Goal: Task Accomplishment & Management: Manage account settings

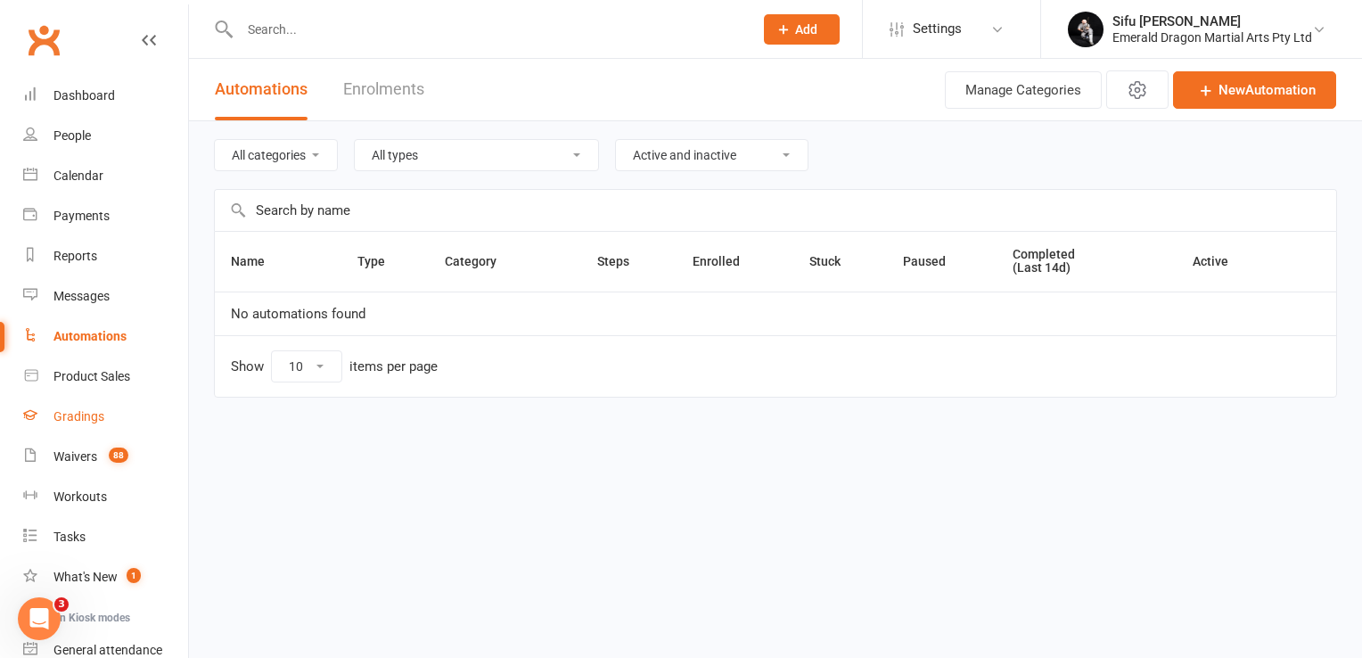
click at [85, 409] on div "Gradings" at bounding box center [78, 416] width 51 height 14
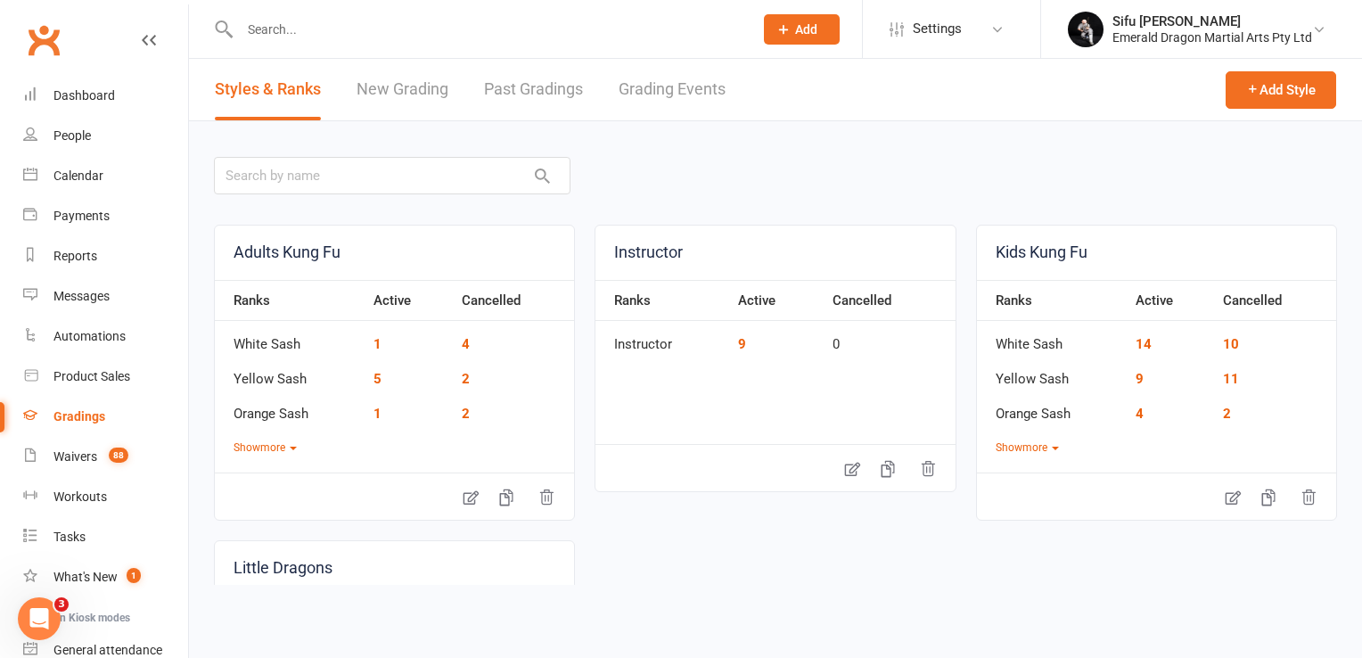
click at [703, 94] on link "Grading Events" at bounding box center [672, 90] width 107 height 62
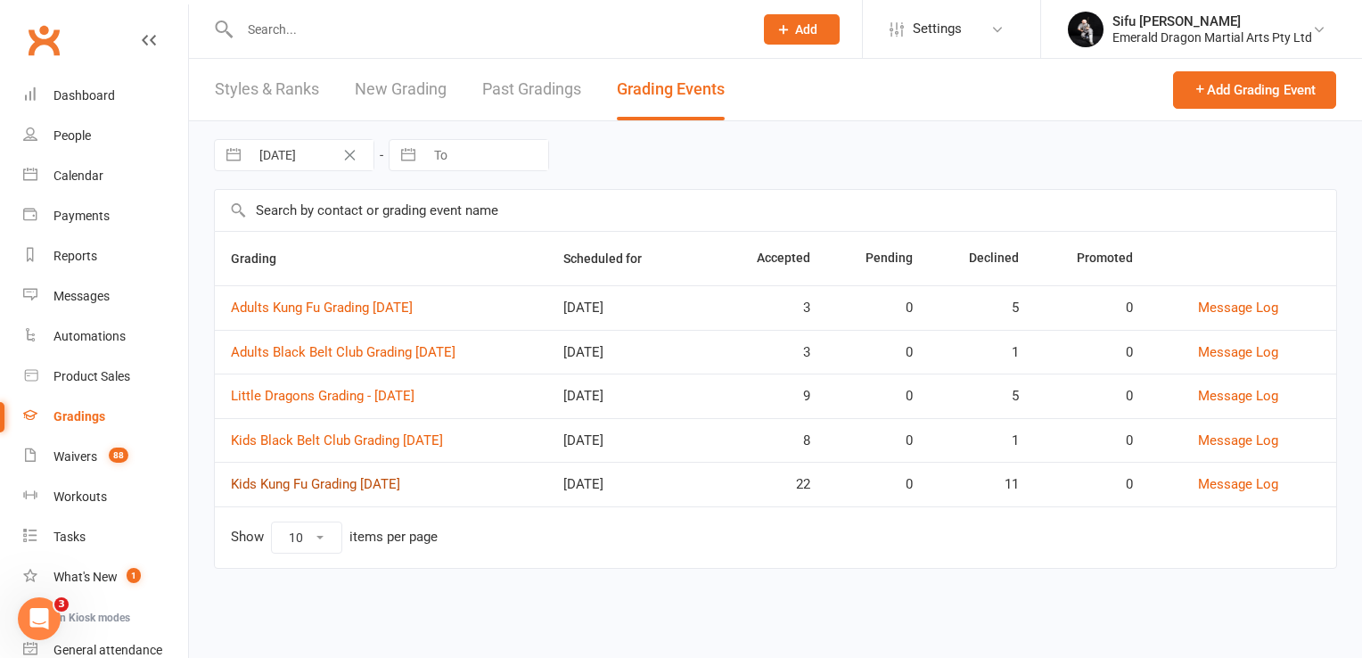
click at [348, 485] on link "Kids Kung Fu Grading [DATE]" at bounding box center [315, 484] width 169 height 16
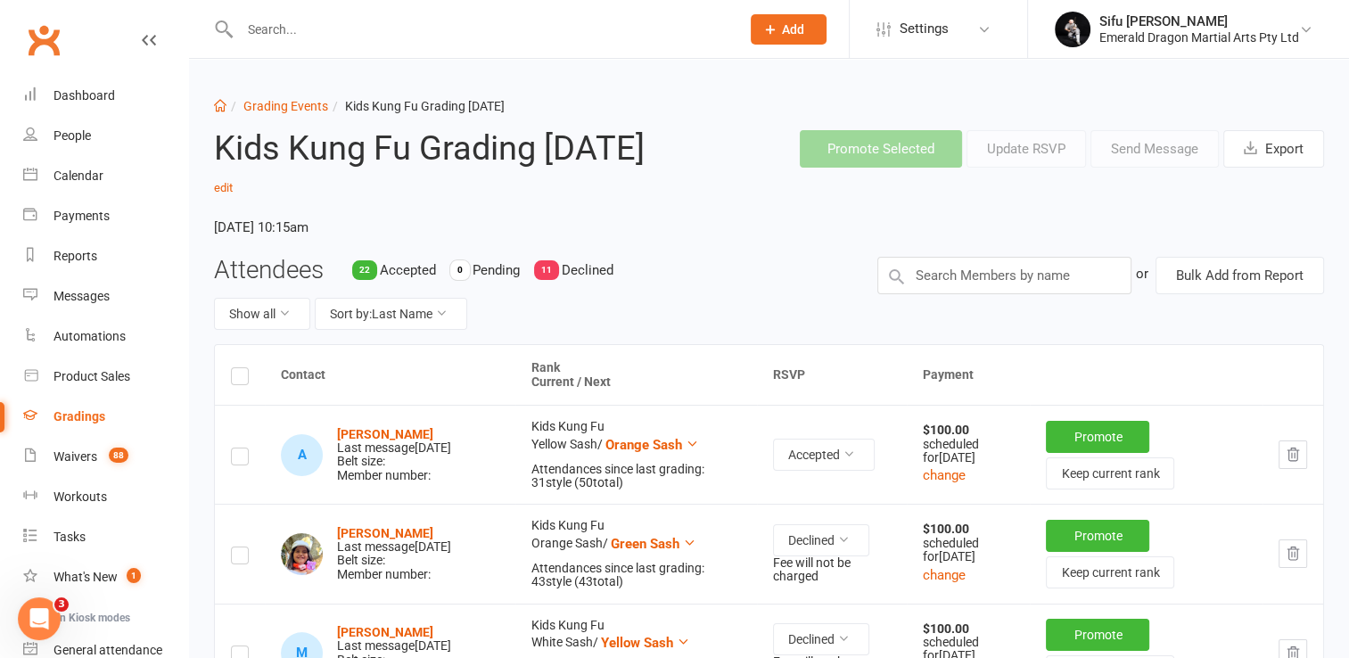
click at [332, 20] on input "text" at bounding box center [481, 29] width 493 height 25
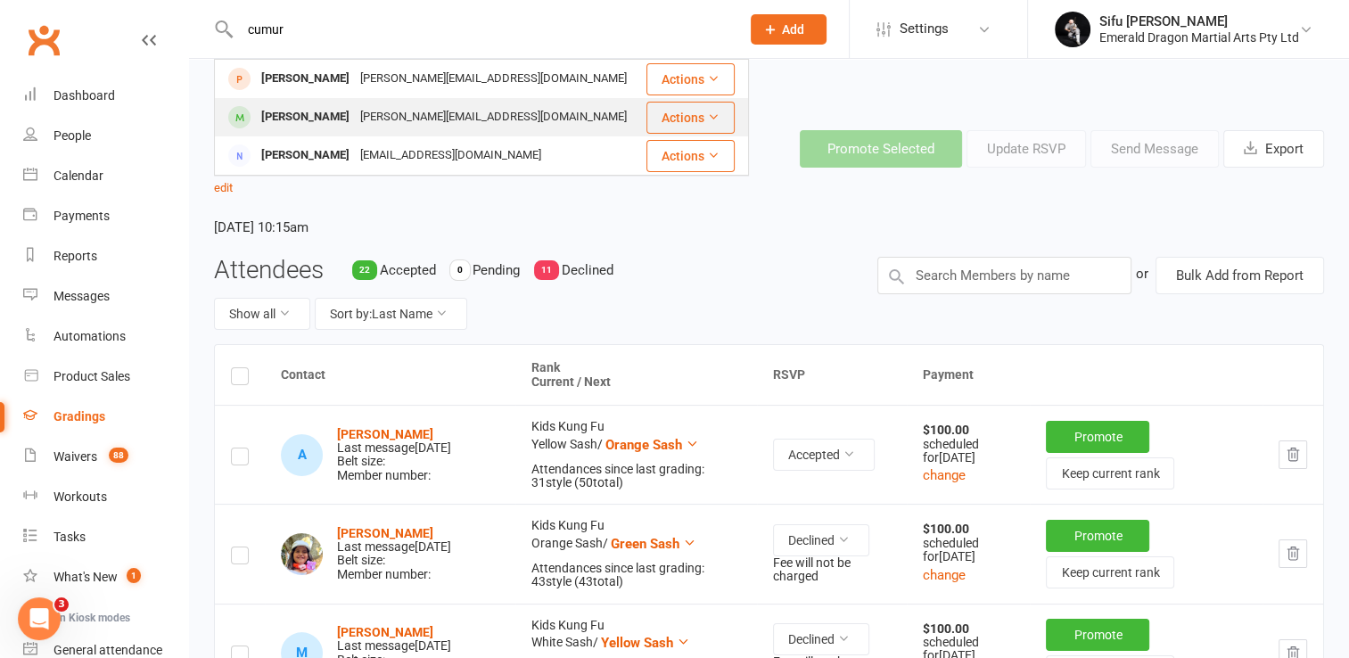
type input "cumur"
click at [331, 114] on div "[PERSON_NAME]" at bounding box center [305, 117] width 99 height 26
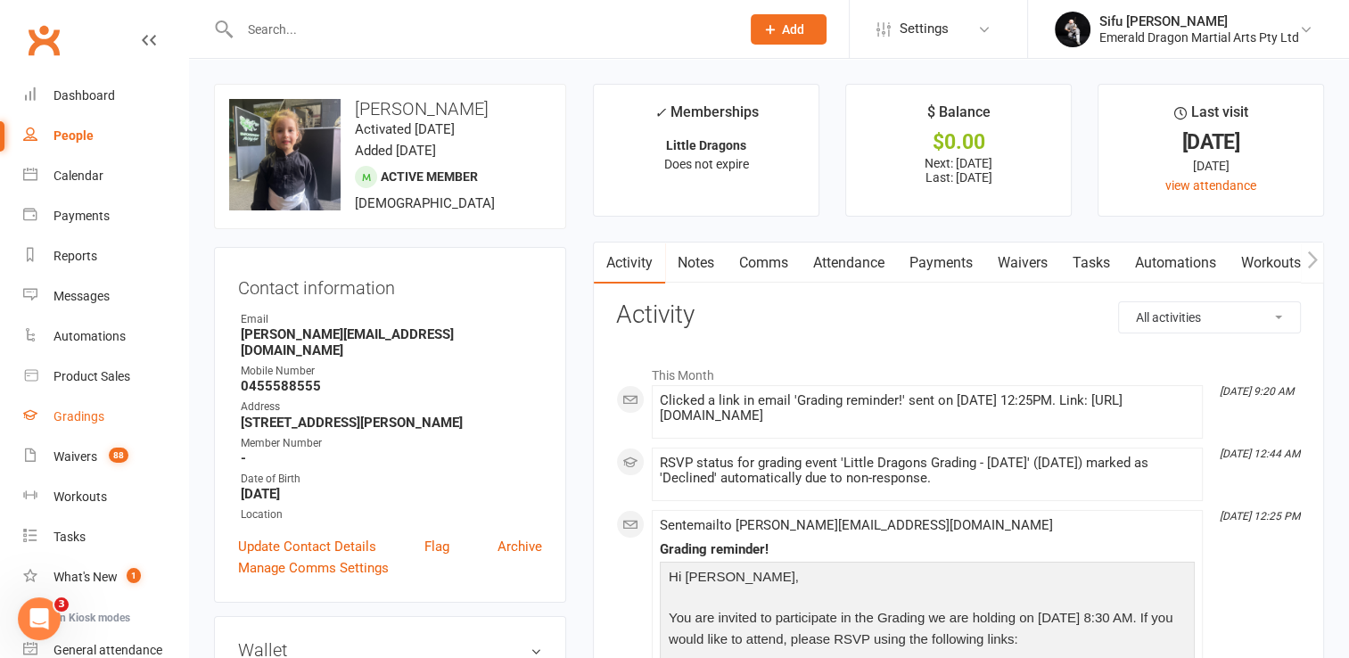
click at [85, 416] on div "Gradings" at bounding box center [78, 416] width 51 height 14
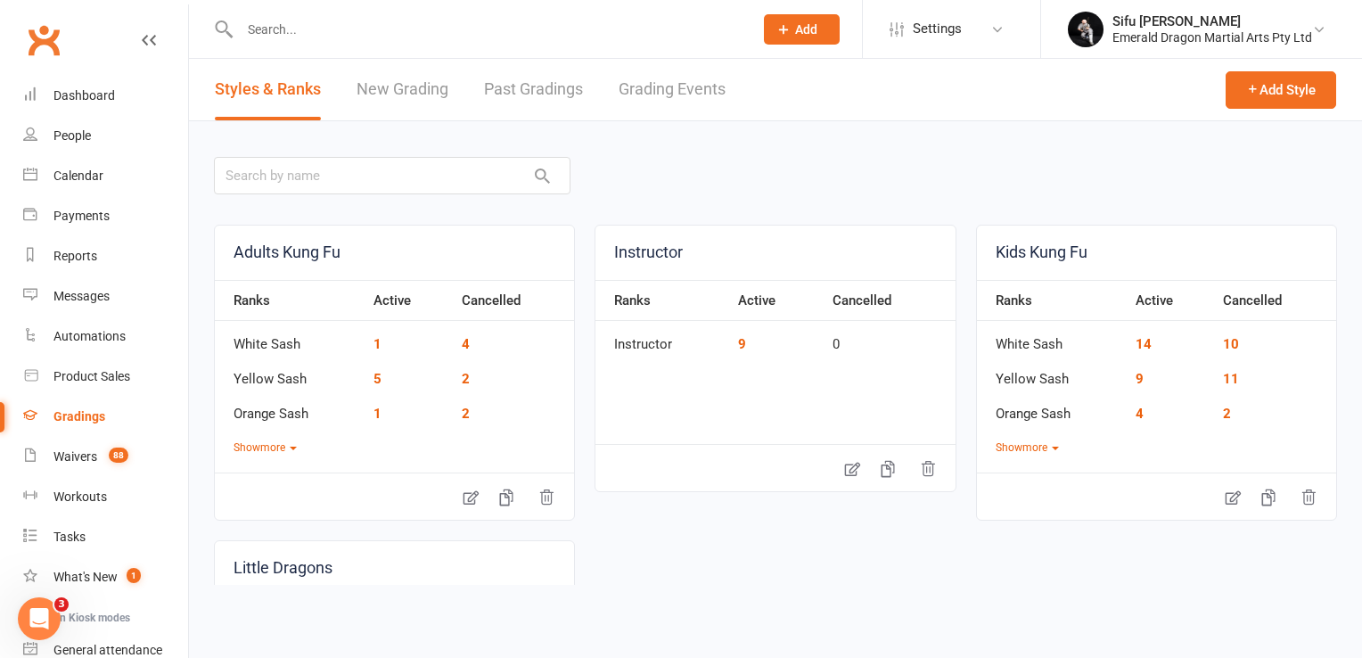
click at [673, 80] on link "Grading Events" at bounding box center [672, 90] width 107 height 62
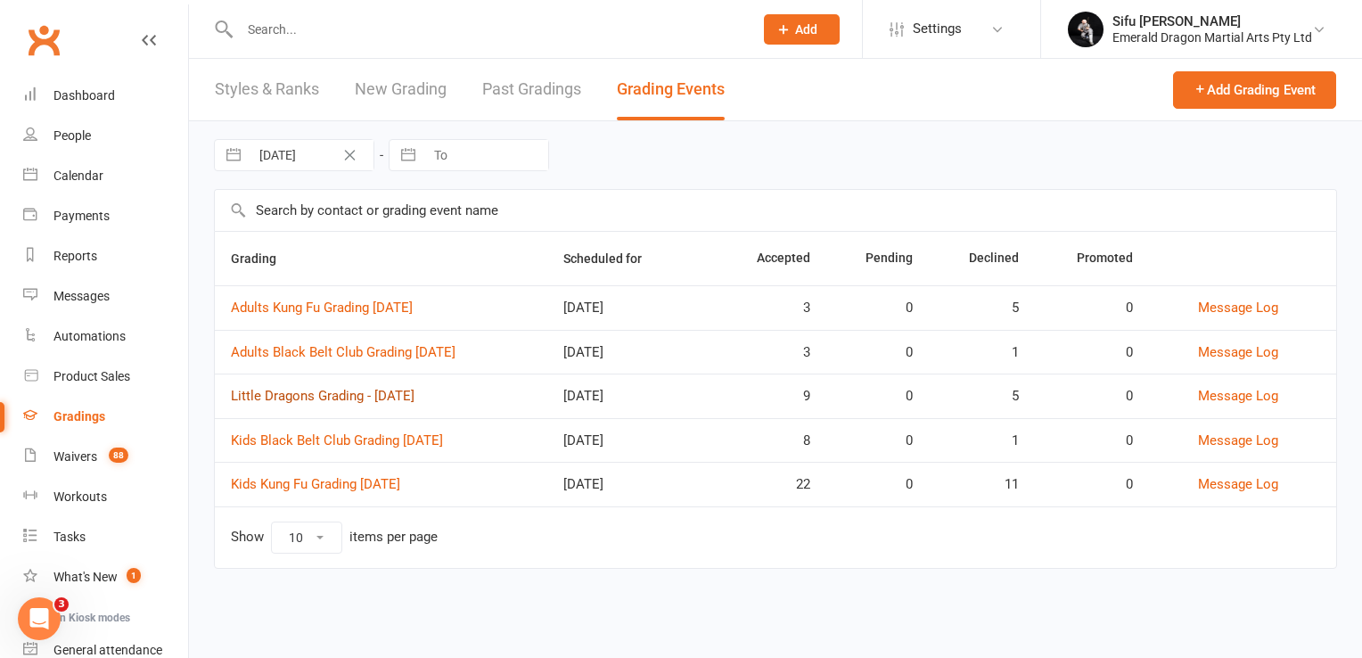
click at [296, 392] on link "Little Dragons Grading - [DATE]" at bounding box center [323, 396] width 184 height 16
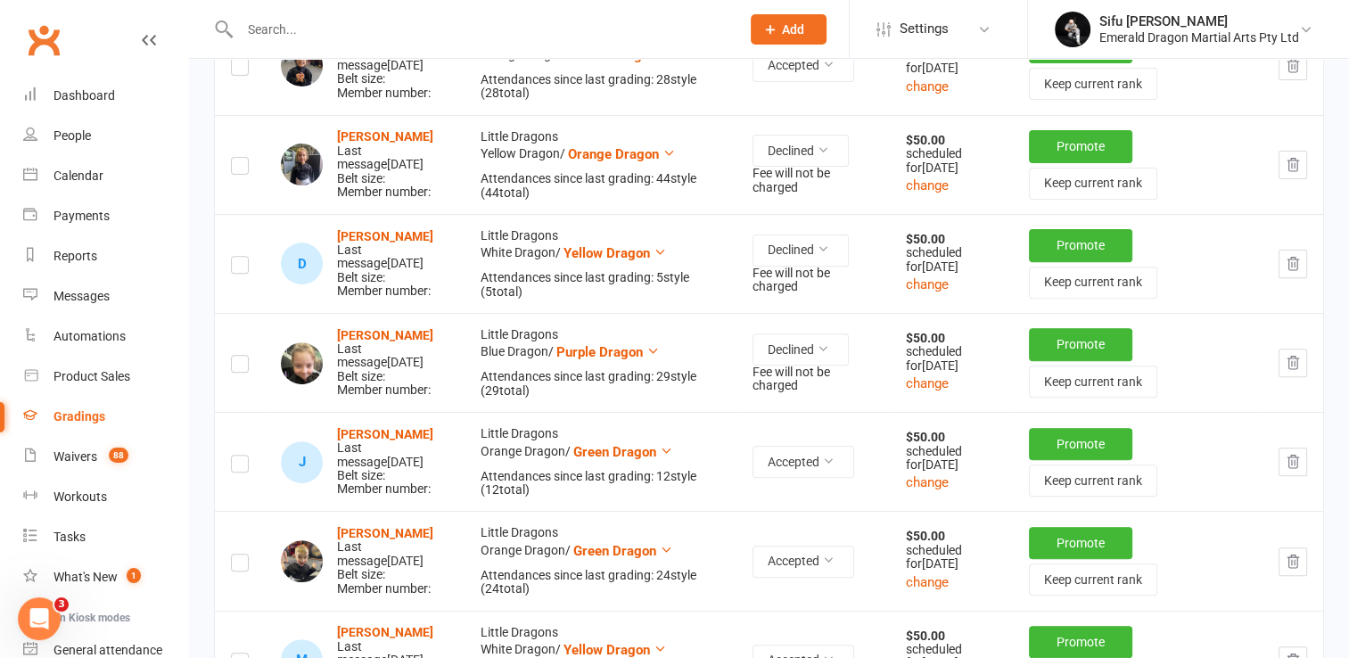
scroll to position [320, 0]
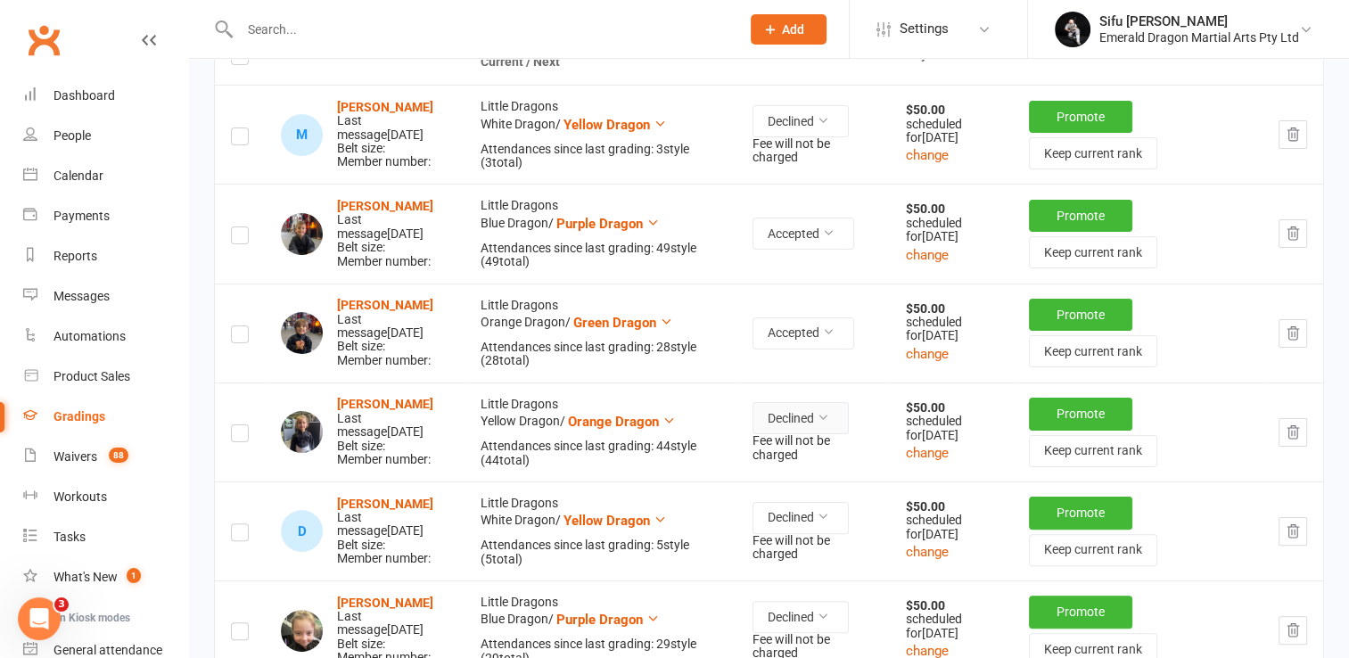
click at [829, 424] on icon at bounding box center [823, 417] width 12 height 12
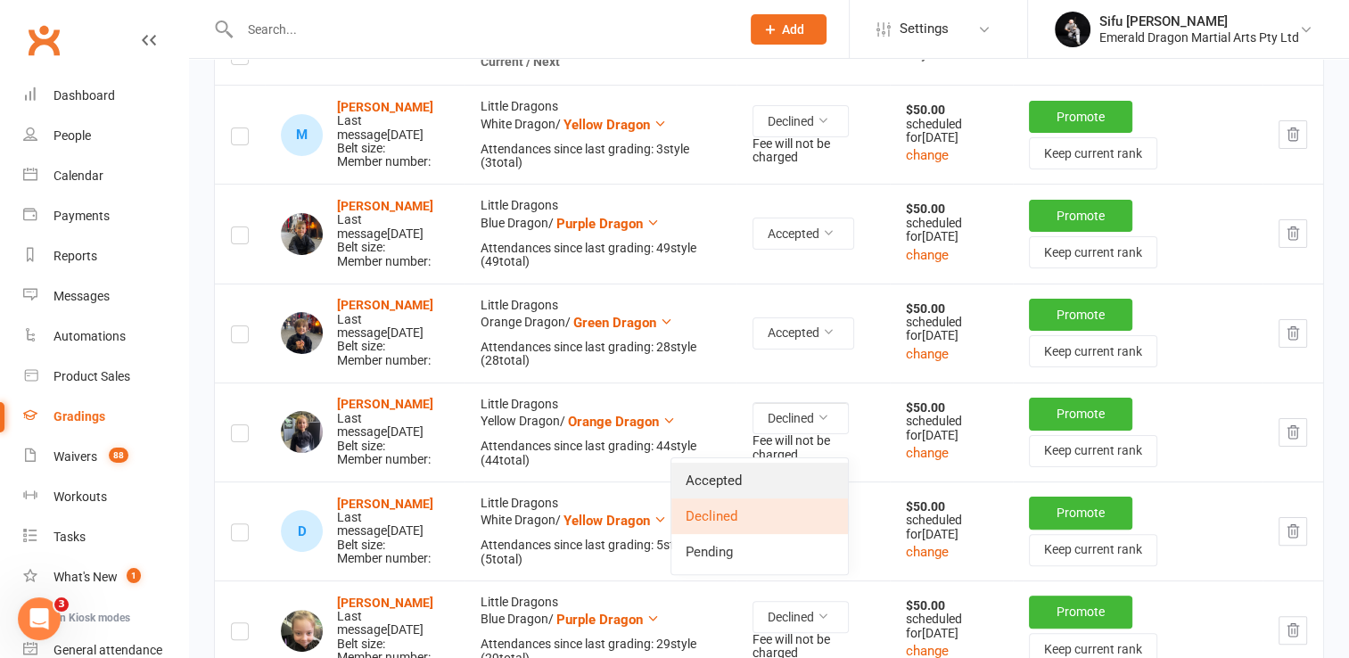
click at [733, 481] on link "Accepted" at bounding box center [759, 481] width 177 height 36
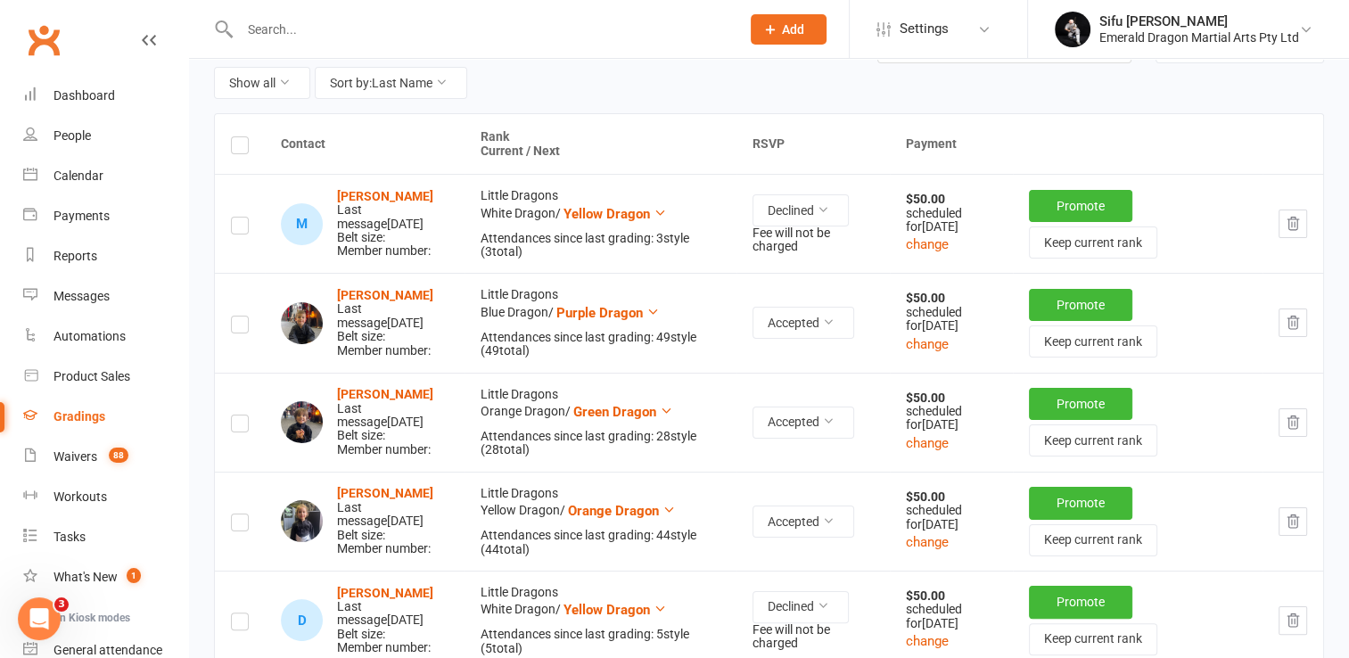
scroll to position [0, 0]
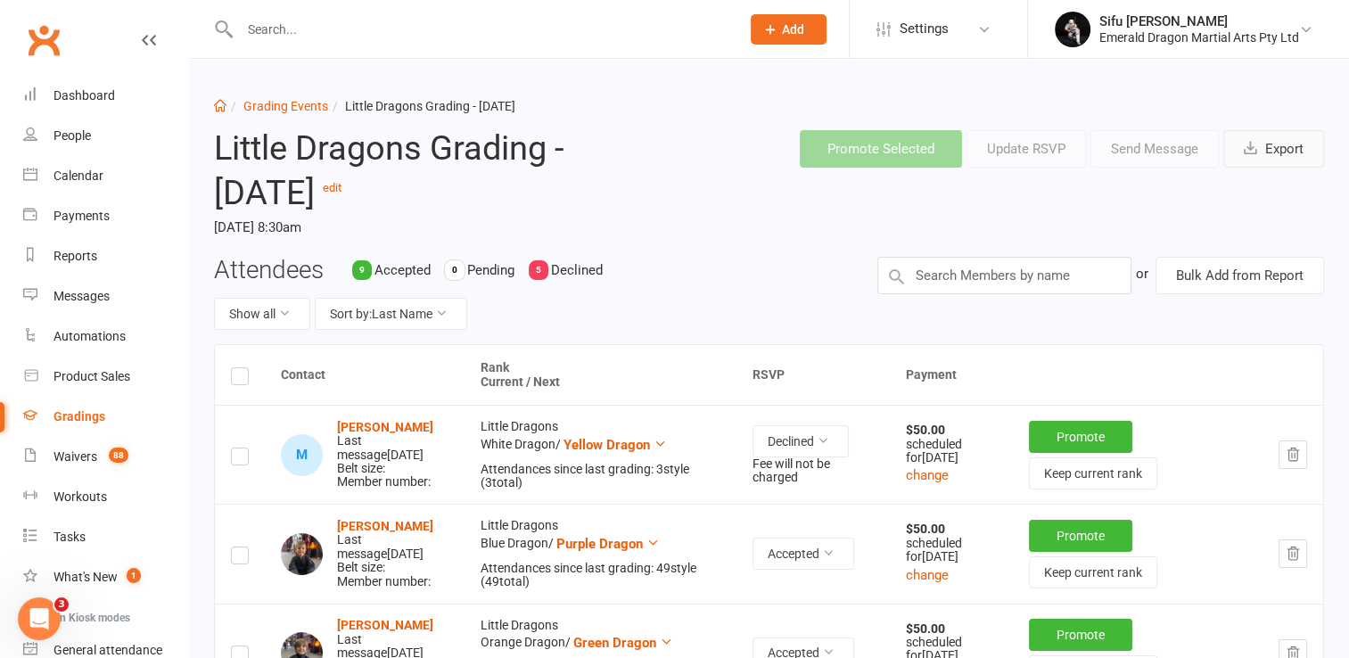
click at [1289, 146] on button "Export" at bounding box center [1273, 148] width 101 height 37
click at [284, 102] on link "Grading Events" at bounding box center [285, 106] width 85 height 14
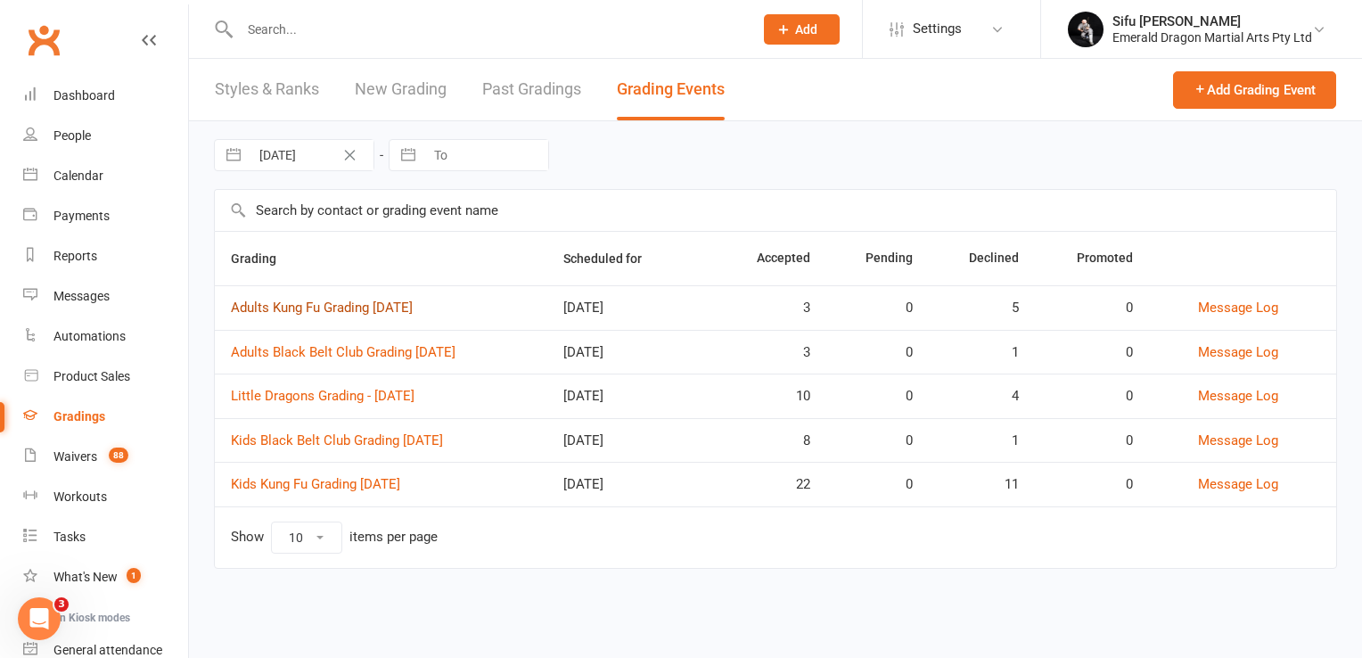
click at [333, 308] on link "Adults Kung Fu Grading [DATE]" at bounding box center [322, 308] width 182 height 16
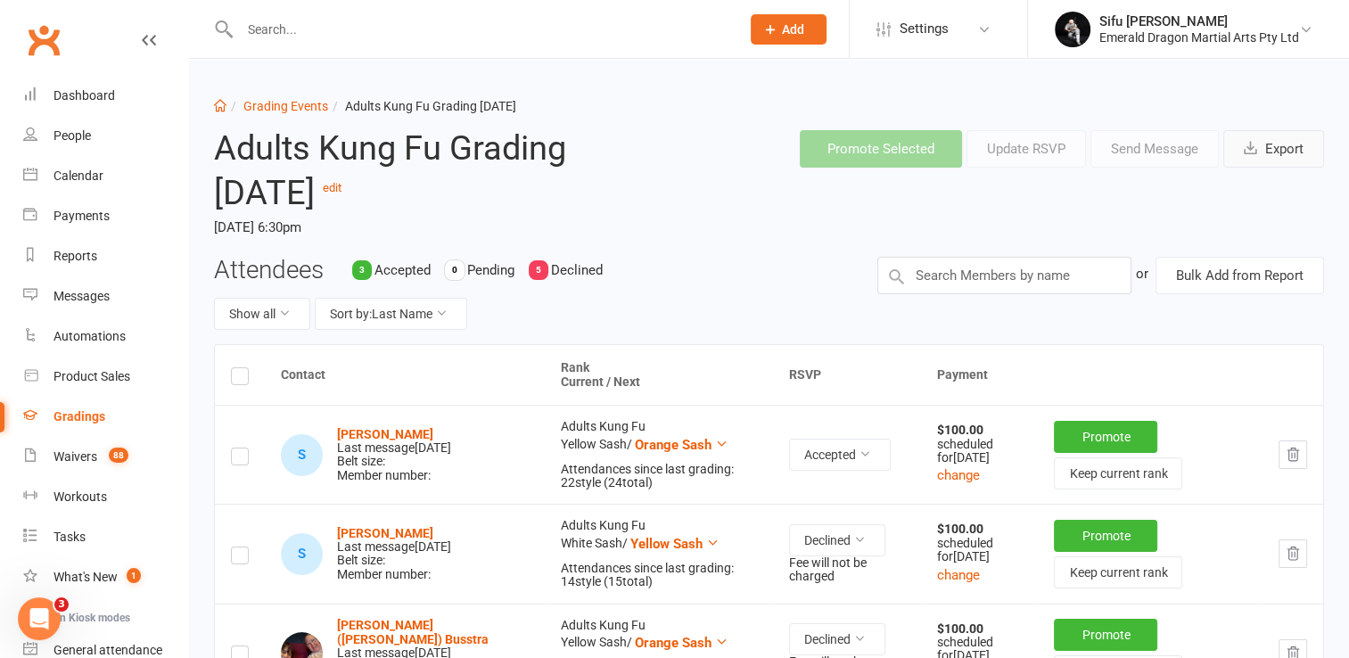
click at [1306, 153] on button "Export" at bounding box center [1273, 148] width 101 height 37
click at [314, 106] on link "Grading Events" at bounding box center [285, 106] width 85 height 14
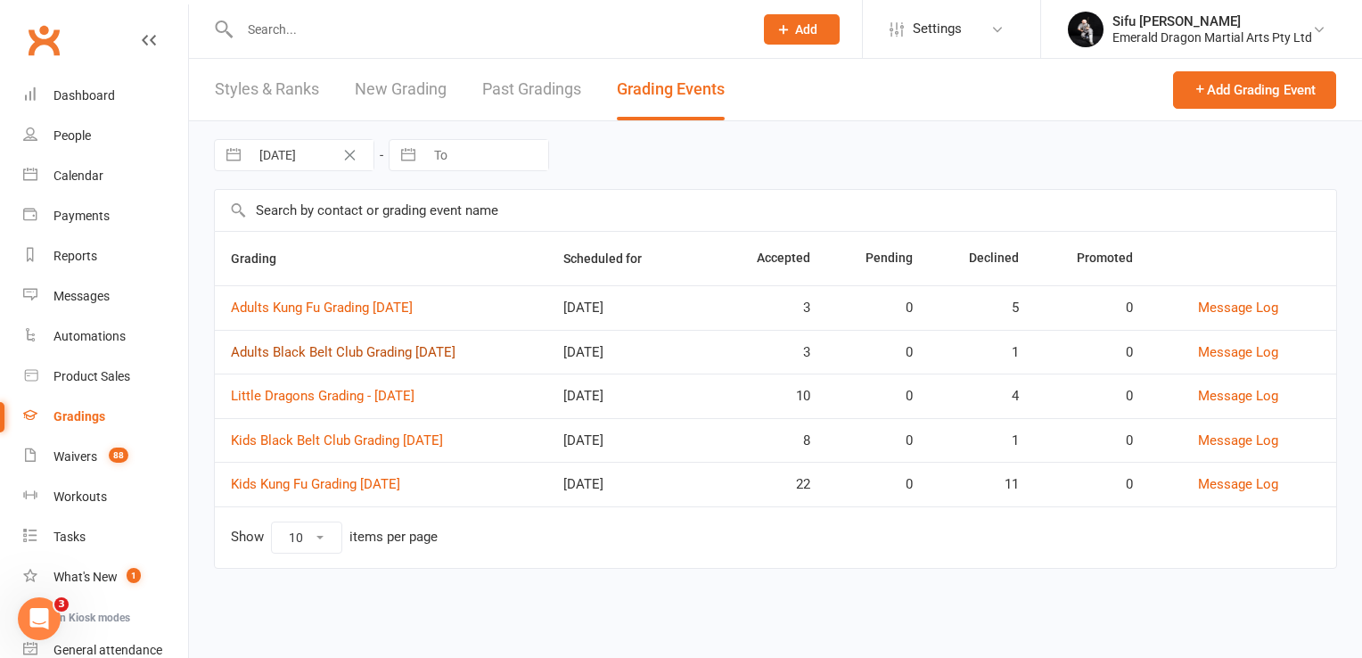
click at [368, 350] on link "Adults Black Belt Club Grading [DATE]" at bounding box center [343, 352] width 225 height 16
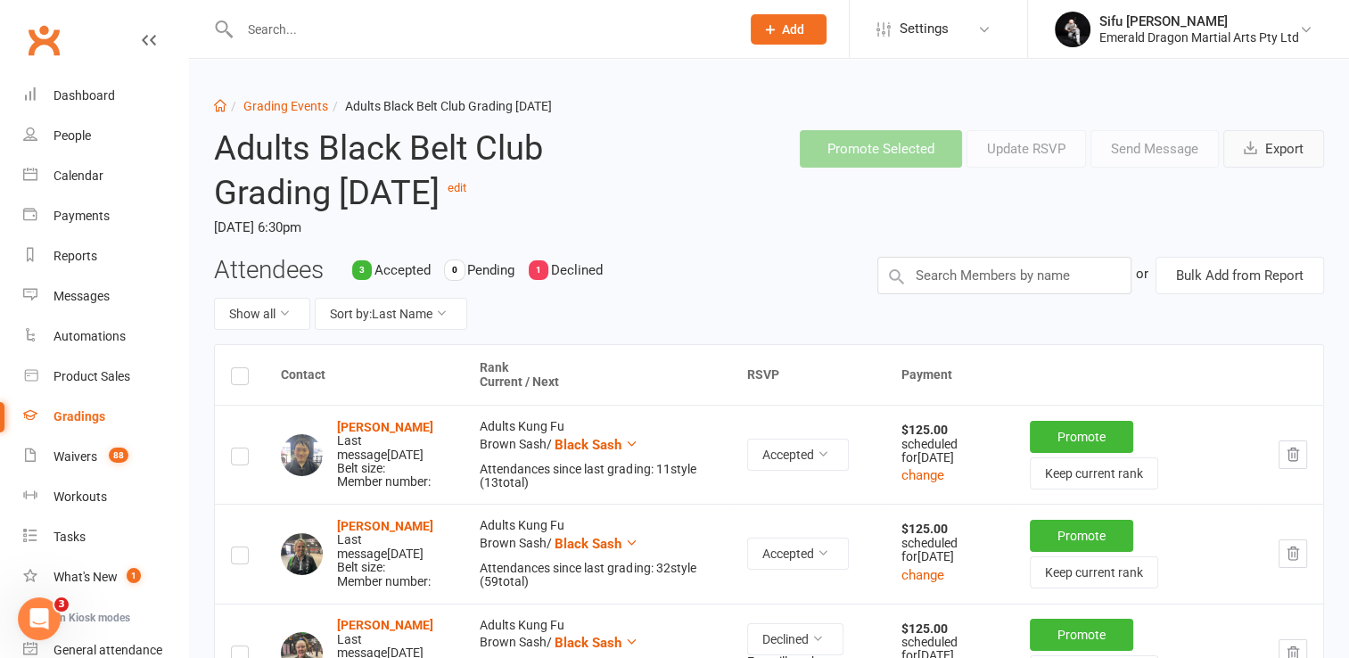
click at [1273, 154] on button "Export" at bounding box center [1273, 148] width 101 height 37
click at [294, 110] on link "Grading Events" at bounding box center [285, 106] width 85 height 14
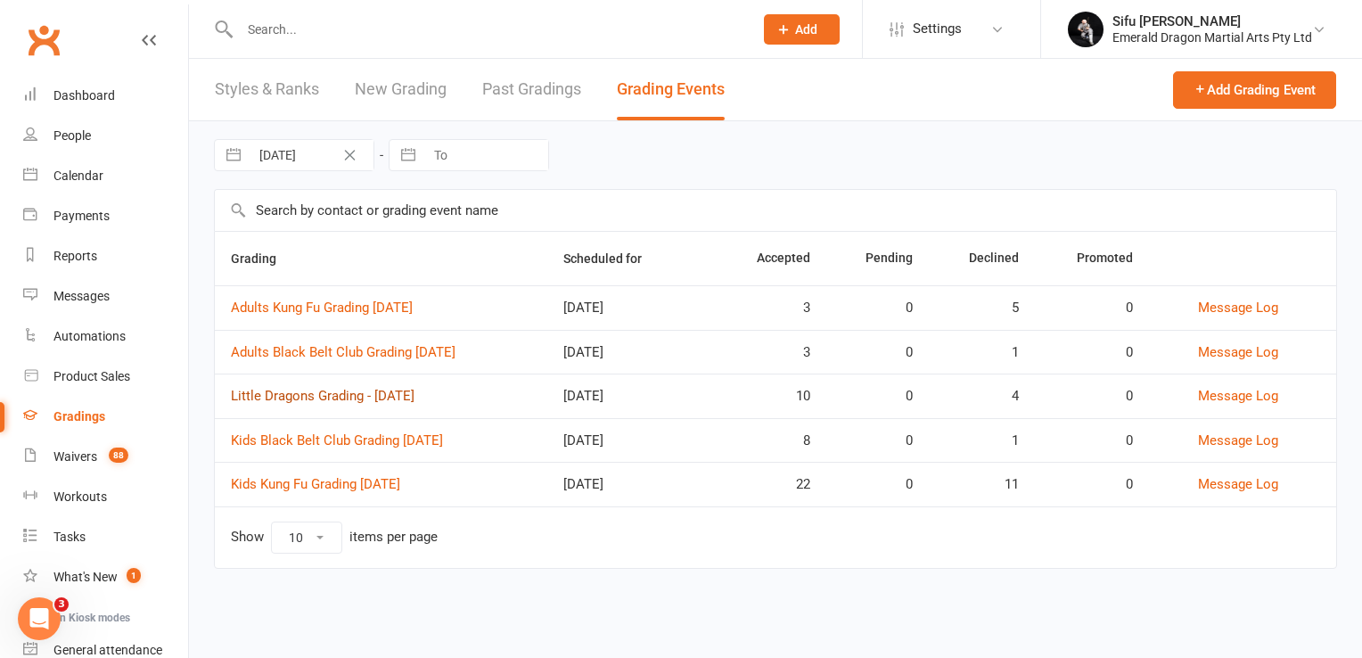
click at [351, 398] on link "Little Dragons Grading - [DATE]" at bounding box center [323, 396] width 184 height 16
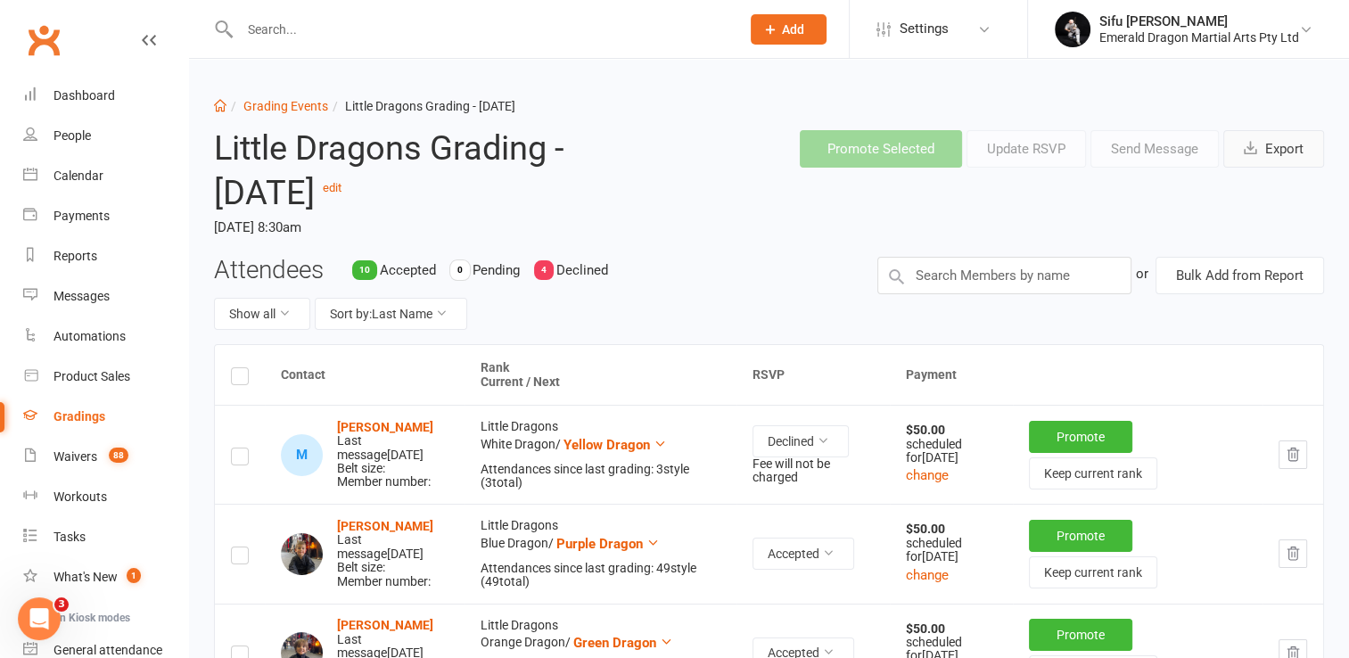
click at [1280, 150] on button "Export" at bounding box center [1273, 148] width 101 height 37
click at [300, 109] on link "Grading Events" at bounding box center [285, 106] width 85 height 14
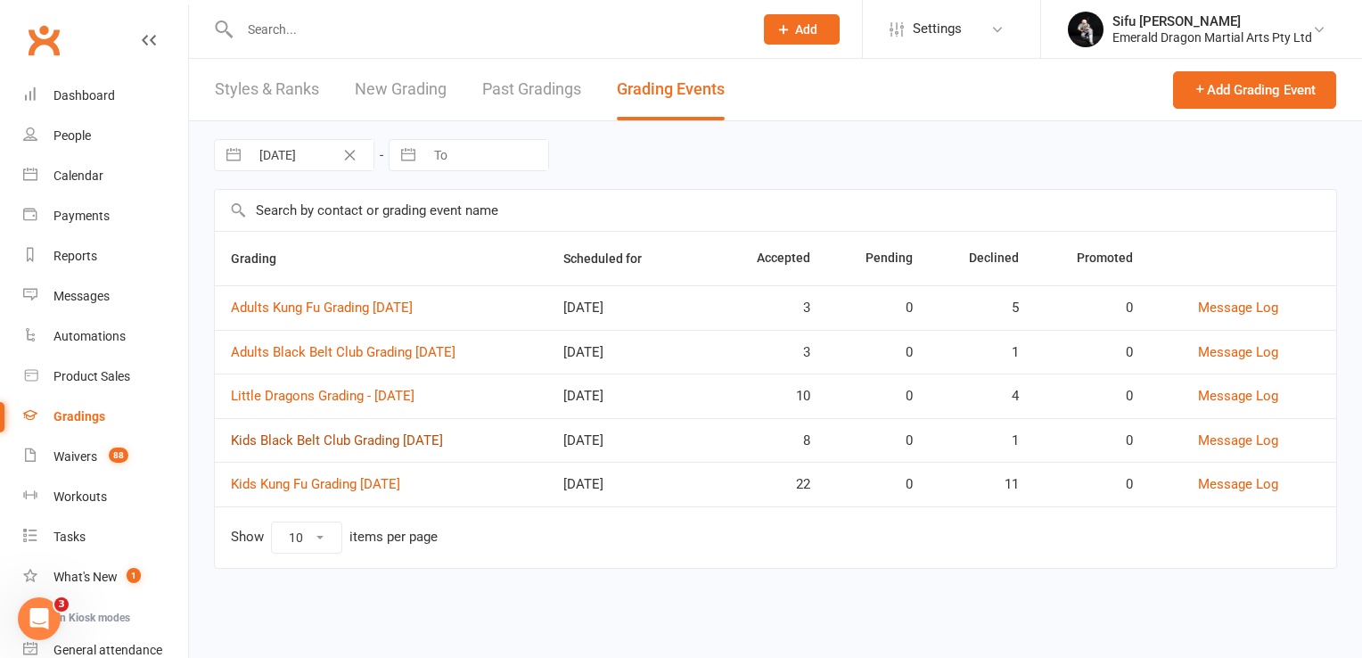
click at [317, 442] on link "Kids Black Belt Club Grading [DATE]" at bounding box center [337, 440] width 212 height 16
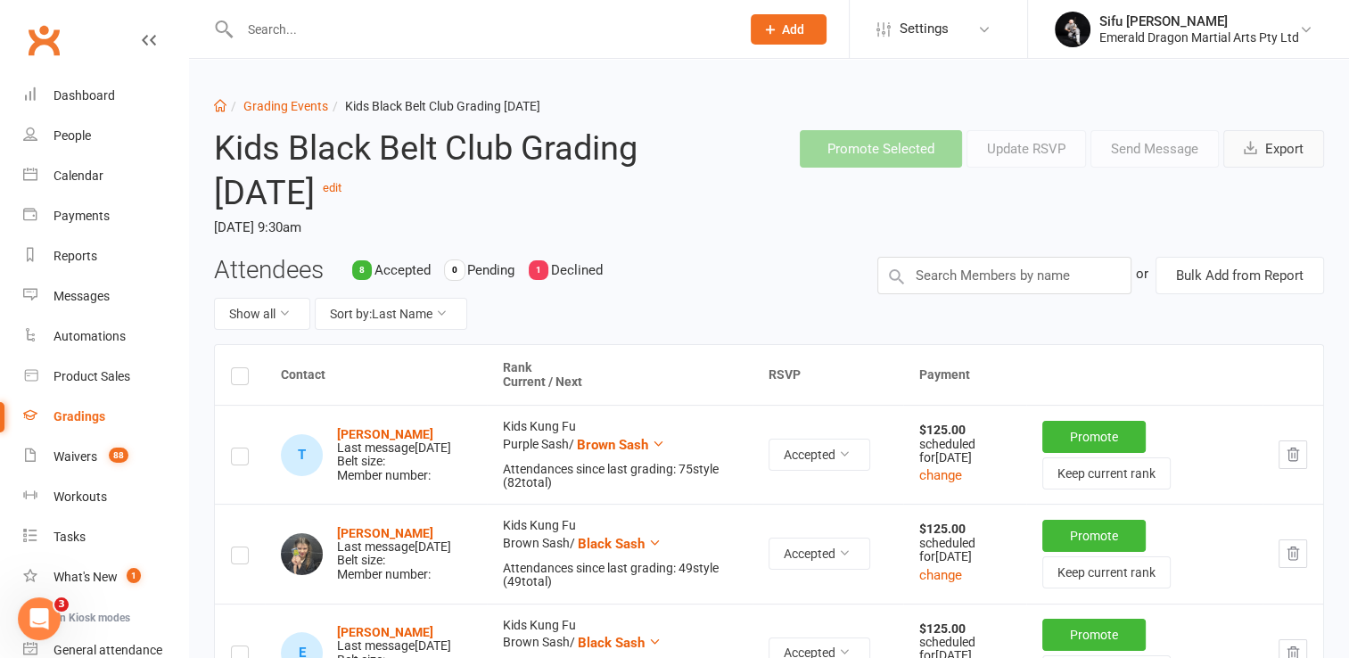
click at [1298, 152] on button "Export" at bounding box center [1273, 148] width 101 height 37
click at [290, 101] on link "Grading Events" at bounding box center [285, 106] width 85 height 14
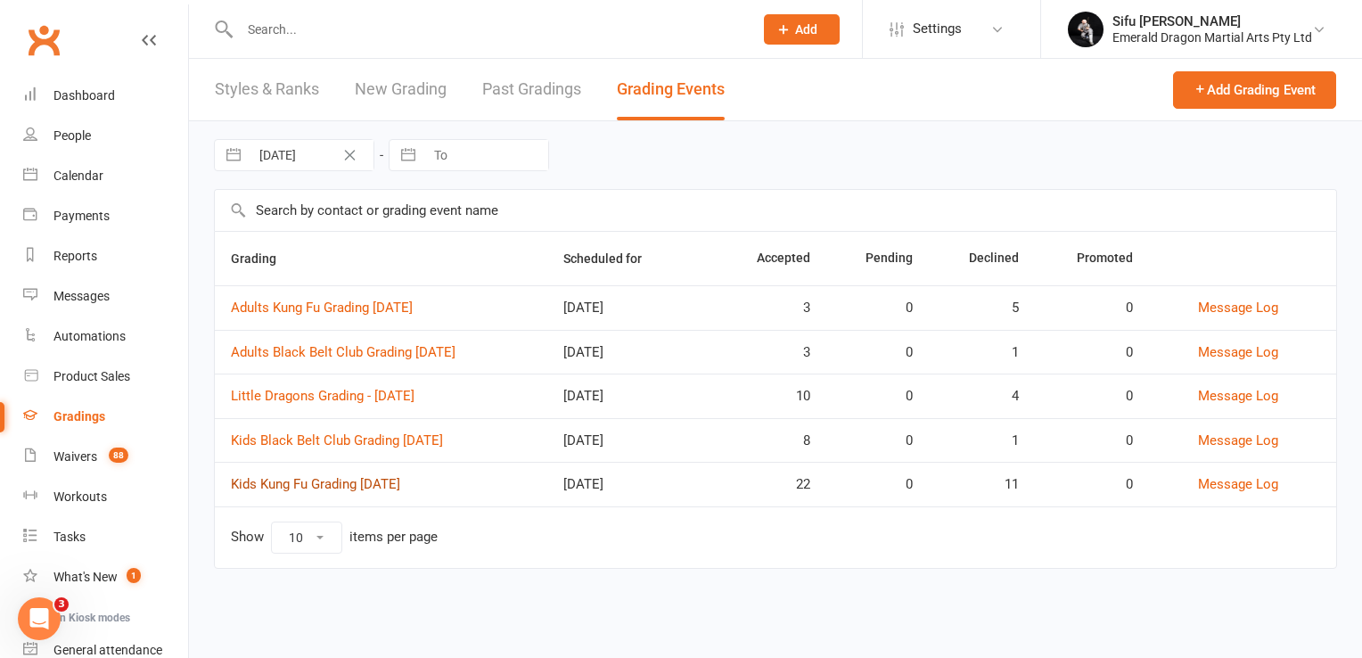
click at [377, 484] on link "Kids Kung Fu Grading [DATE]" at bounding box center [315, 484] width 169 height 16
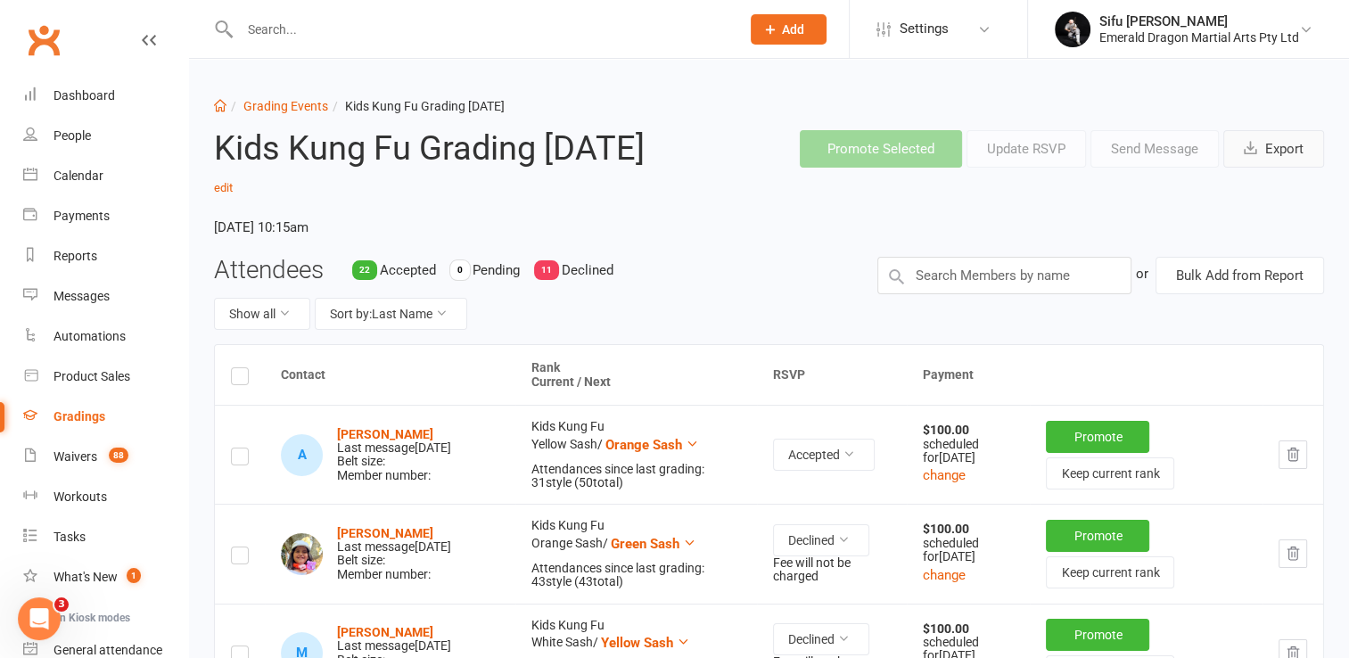
click at [1296, 150] on button "Export" at bounding box center [1273, 148] width 101 height 37
